Goal: Task Accomplishment & Management: Manage account settings

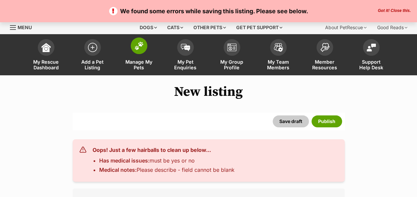
click at [137, 42] on img at bounding box center [138, 45] width 9 height 9
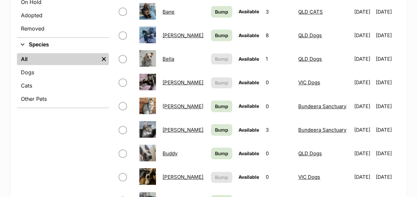
scroll to position [133, 0]
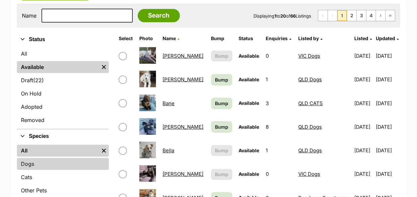
click at [30, 165] on link "Dogs" at bounding box center [63, 164] width 92 height 12
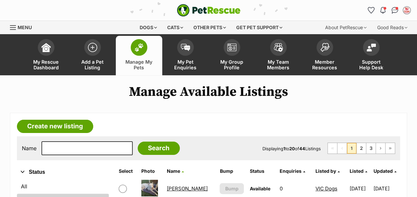
click at [315, 171] on span "Listed by" at bounding box center [325, 171] width 21 height 6
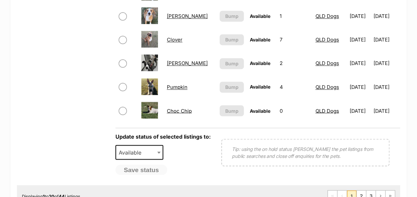
scroll to position [564, 0]
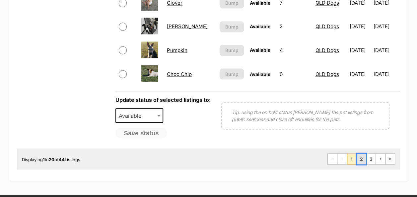
click at [359, 158] on link "2" at bounding box center [360, 158] width 9 height 11
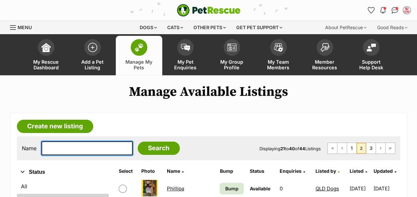
click at [65, 149] on input "text" at bounding box center [86, 148] width 91 height 14
type input "clover"
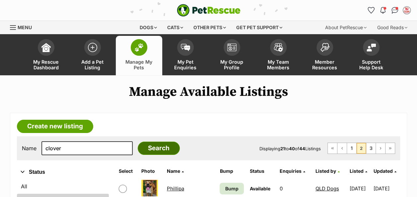
click at [138, 143] on input "Search" at bounding box center [159, 148] width 42 height 13
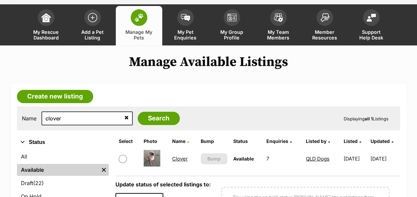
scroll to position [66, 0]
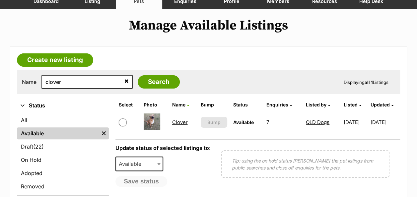
click at [174, 120] on link "Clover" at bounding box center [180, 122] width 16 height 6
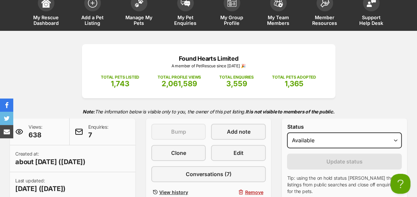
scroll to position [66, 0]
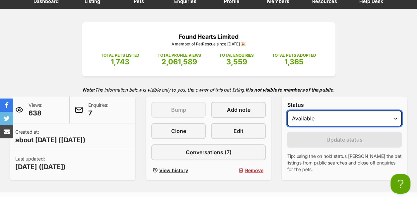
click at [346, 116] on select "Draft - not available as listing has enquires Available On hold Adopted" at bounding box center [344, 118] width 115 height 16
select select "on_hold"
click at [287, 110] on select "Draft - not available as listing has enquires Available On hold Adopted" at bounding box center [344, 118] width 115 height 16
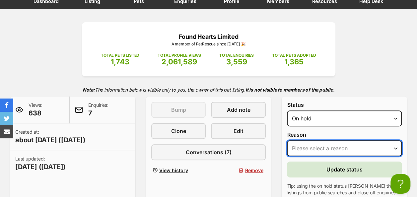
scroll to position [0, 0]
click at [332, 148] on select "Please select a reason Medical reasons Reviewing applications Adoption pending …" at bounding box center [344, 148] width 115 height 16
select select "medical"
click at [287, 140] on select "Please select a reason Medical reasons Reviewing applications Adoption pending …" at bounding box center [344, 148] width 115 height 16
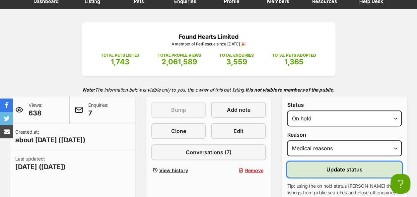
click at [331, 171] on span "Update status" at bounding box center [344, 169] width 36 height 8
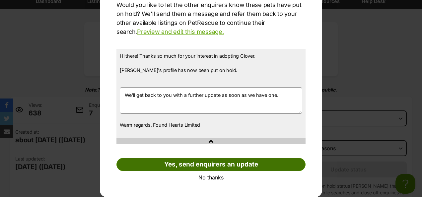
click at [202, 168] on link "Yes, send enquirers an update" at bounding box center [210, 164] width 189 height 13
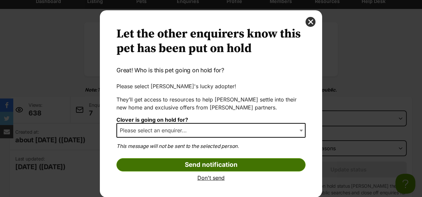
click at [197, 162] on input "Send notification" at bounding box center [210, 164] width 189 height 13
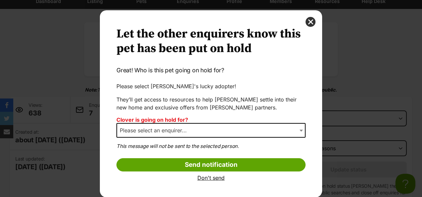
click at [197, 130] on span "Please select an enquirer..." at bounding box center [210, 130] width 189 height 15
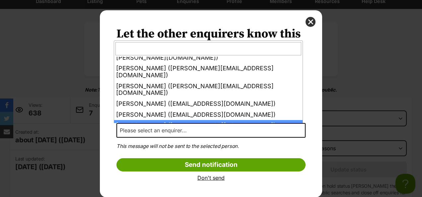
scroll to position [31, 0]
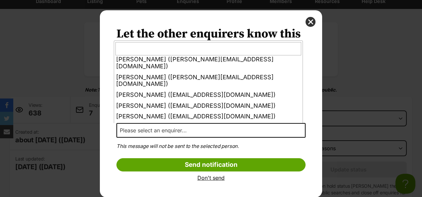
select select "other"
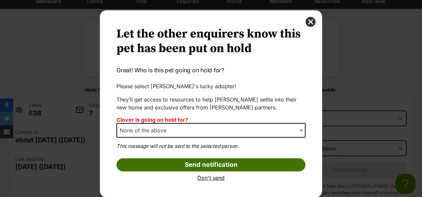
click at [189, 164] on input "Send notification" at bounding box center [210, 164] width 189 height 13
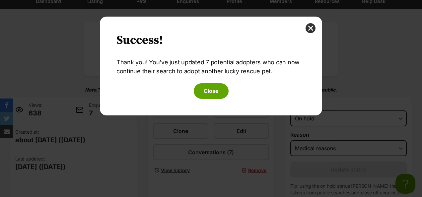
scroll to position [0, 0]
click at [215, 88] on button "Close" at bounding box center [211, 90] width 35 height 15
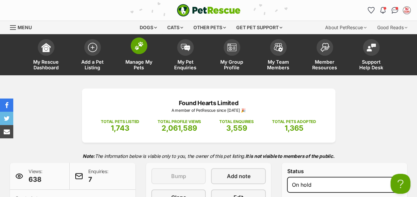
click at [137, 46] on img at bounding box center [138, 45] width 9 height 9
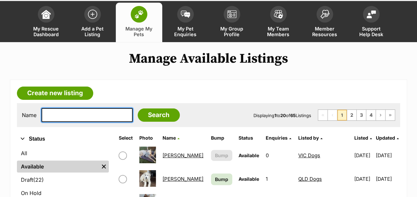
click at [91, 112] on input "text" at bounding box center [86, 115] width 91 height 14
type input "[PERSON_NAME]"
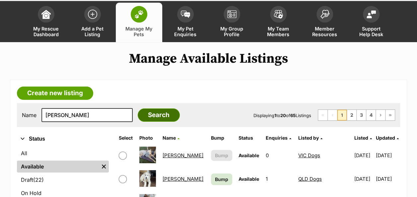
click at [148, 114] on input "Search" at bounding box center [159, 114] width 42 height 13
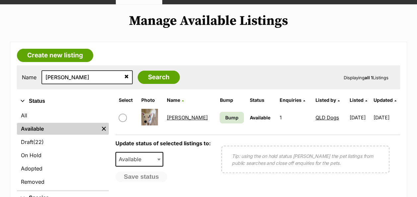
scroll to position [99, 0]
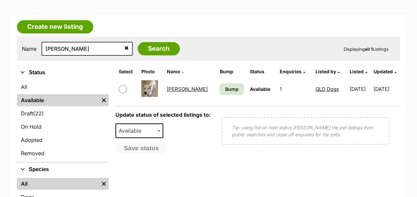
click at [217, 81] on td "Bump" at bounding box center [231, 89] width 29 height 23
click at [225, 90] on span "Bump" at bounding box center [231, 89] width 13 height 7
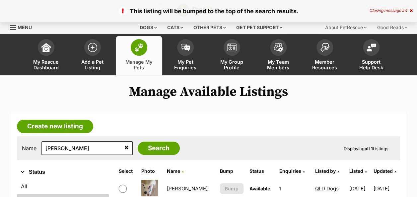
click at [143, 47] on img at bounding box center [138, 47] width 9 height 9
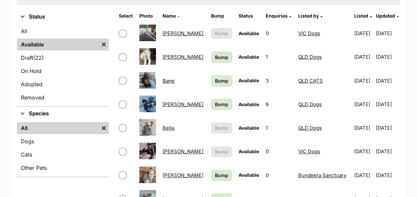
scroll to position [166, 0]
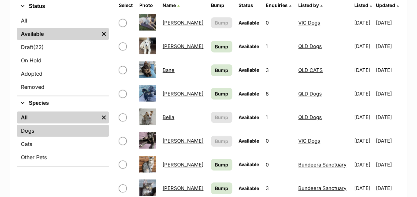
click at [29, 130] on link "Dogs" at bounding box center [63, 131] width 92 height 12
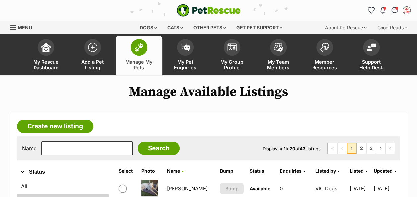
click at [315, 172] on span "Listed by" at bounding box center [325, 171] width 21 height 6
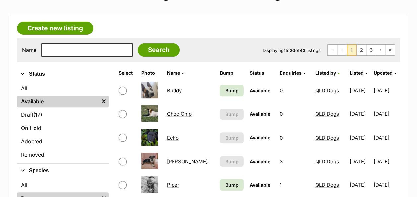
scroll to position [99, 0]
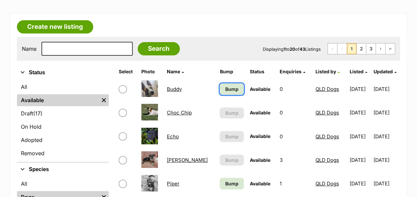
click at [225, 86] on span "Bump" at bounding box center [231, 89] width 13 height 7
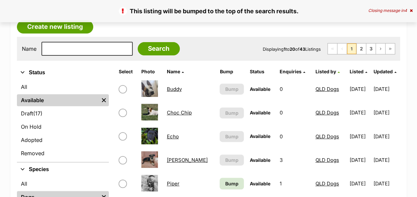
scroll to position [166, 0]
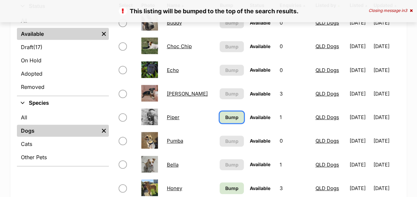
click at [225, 115] on span "Bump" at bounding box center [231, 117] width 13 height 7
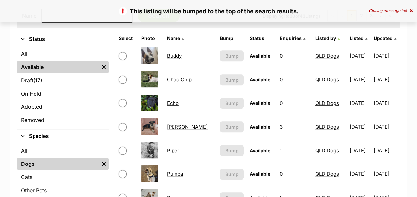
scroll to position [232, 0]
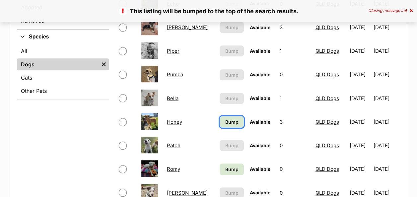
click at [225, 120] on span "Bump" at bounding box center [231, 121] width 13 height 7
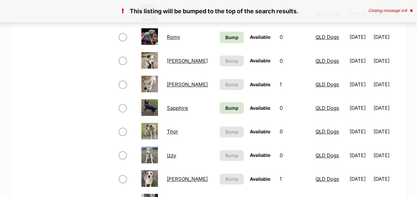
scroll to position [365, 0]
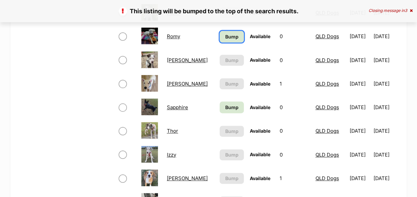
click at [225, 37] on span "Bump" at bounding box center [231, 36] width 13 height 7
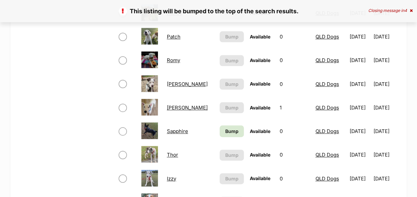
scroll to position [365, 0]
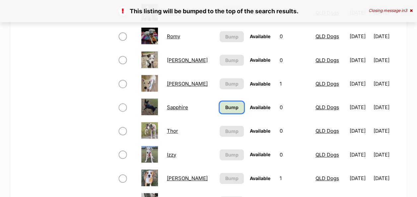
click at [225, 109] on span "Bump" at bounding box center [231, 107] width 13 height 7
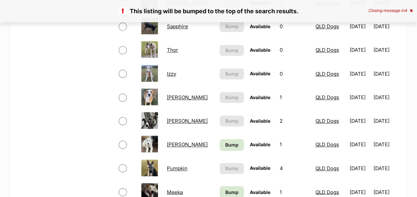
scroll to position [497, 0]
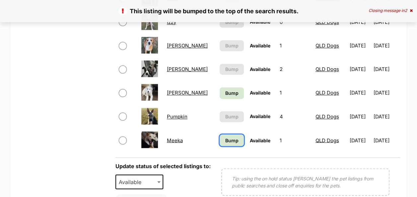
click at [225, 141] on span "Bump" at bounding box center [231, 140] width 13 height 7
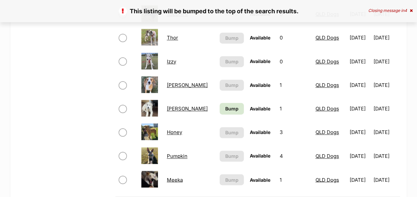
scroll to position [464, 0]
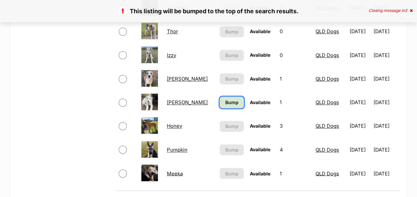
click at [225, 104] on span "Bump" at bounding box center [231, 102] width 13 height 7
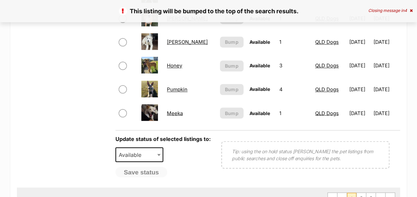
scroll to position [564, 0]
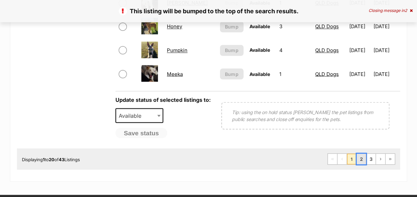
click at [364, 161] on link "2" at bounding box center [360, 158] width 9 height 11
